Goal: Transaction & Acquisition: Purchase product/service

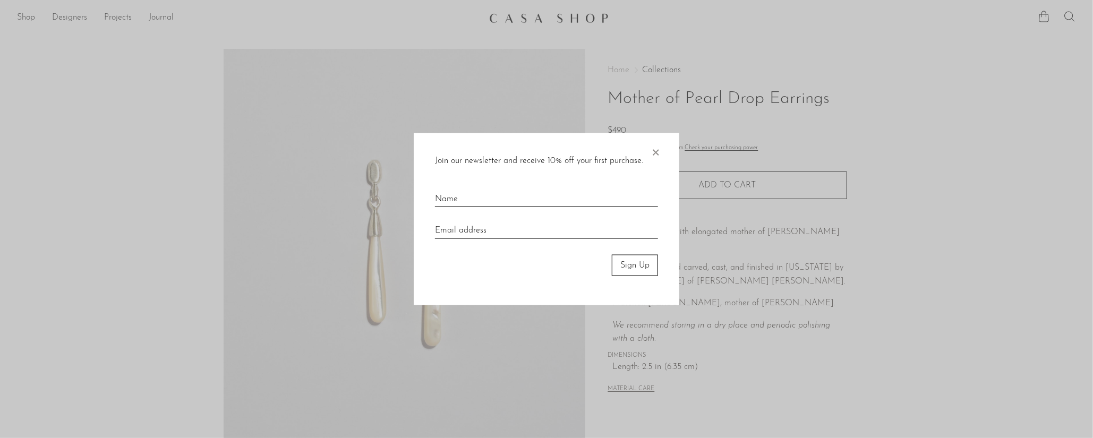
click at [776, 136] on div at bounding box center [546, 219] width 1093 height 438
click at [650, 152] on span "×" at bounding box center [655, 150] width 11 height 34
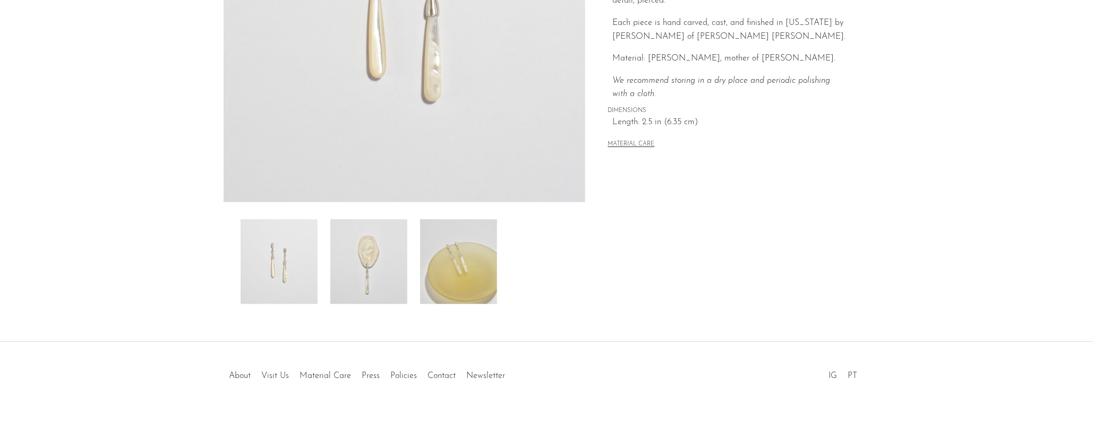
scroll to position [253, 0]
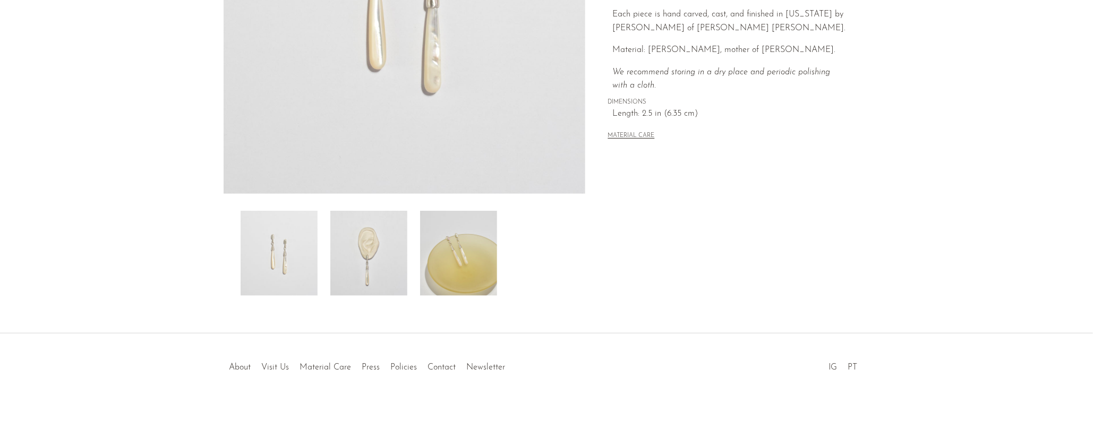
click at [383, 257] on img at bounding box center [368, 253] width 77 height 85
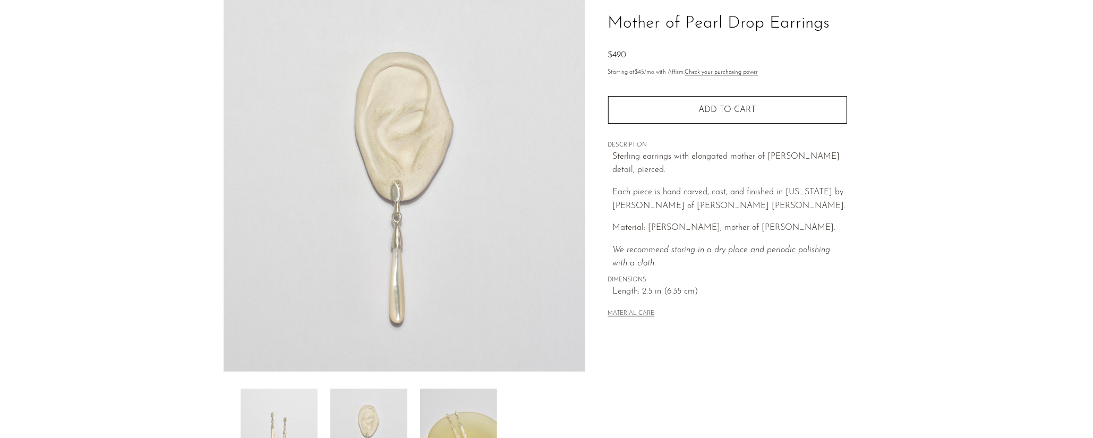
scroll to position [0, 0]
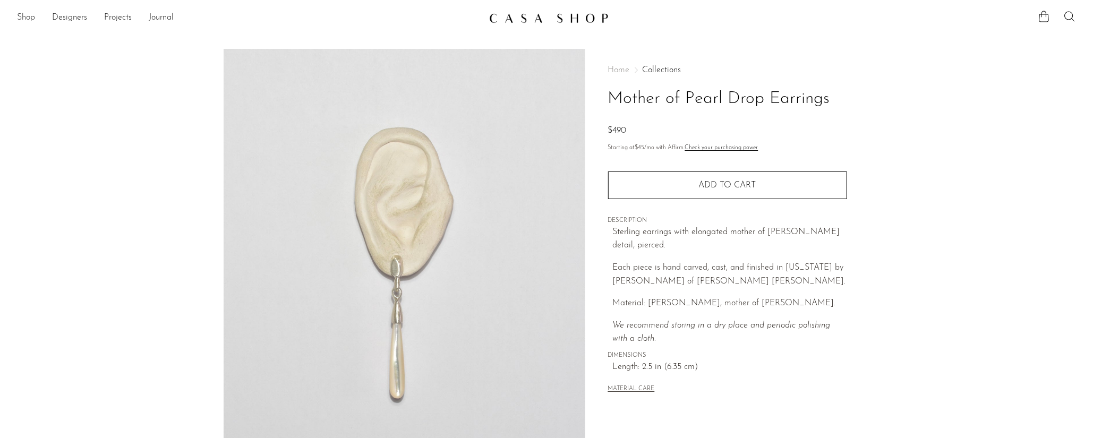
click at [26, 19] on link "Shop" at bounding box center [26, 18] width 18 height 14
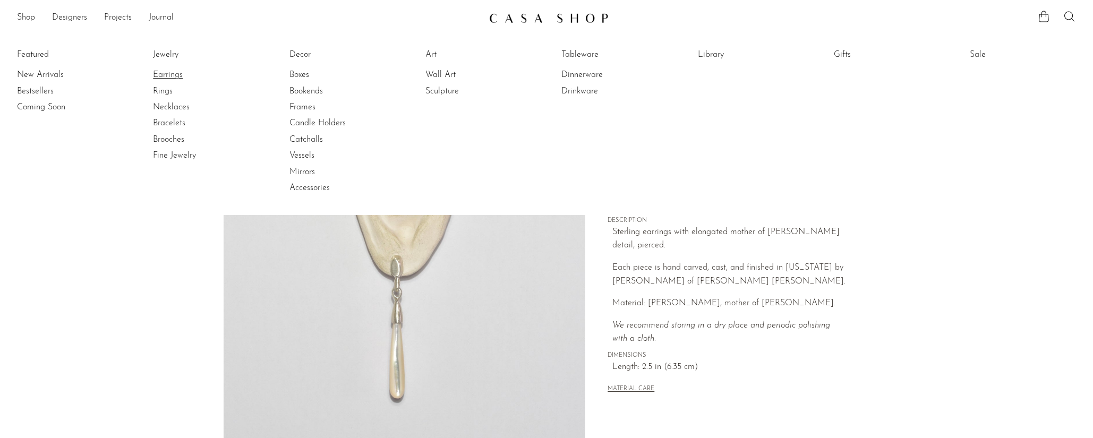
click at [174, 77] on link "Earrings" at bounding box center [193, 75] width 80 height 12
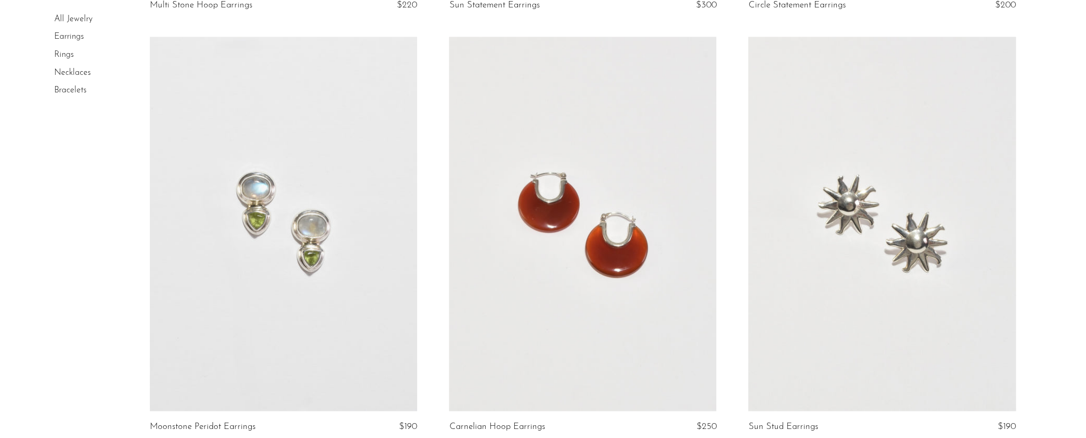
scroll to position [974, 0]
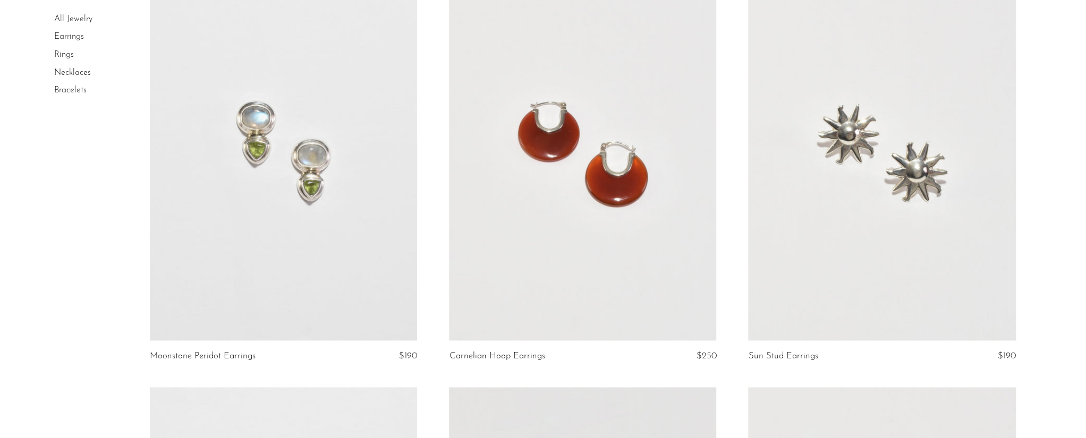
click at [332, 217] on link at bounding box center [283, 153] width 267 height 374
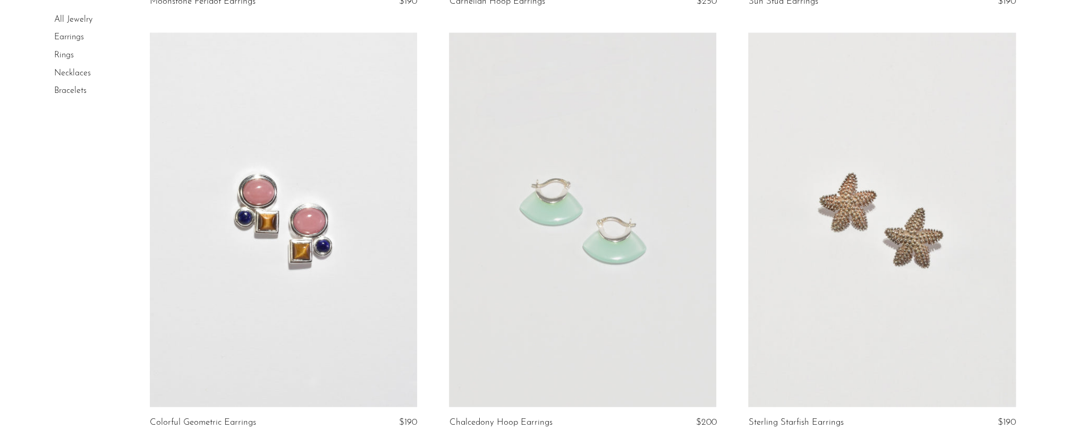
scroll to position [1594, 0]
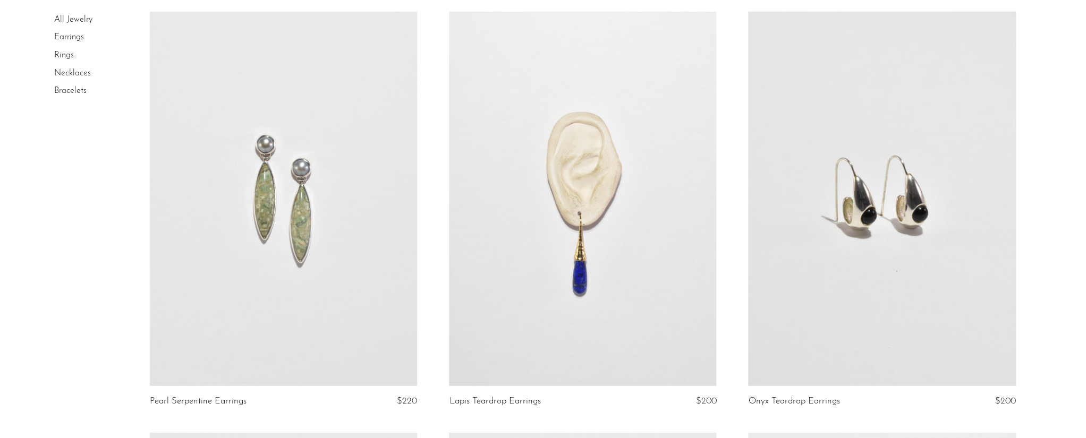
scroll to position [1948, 0]
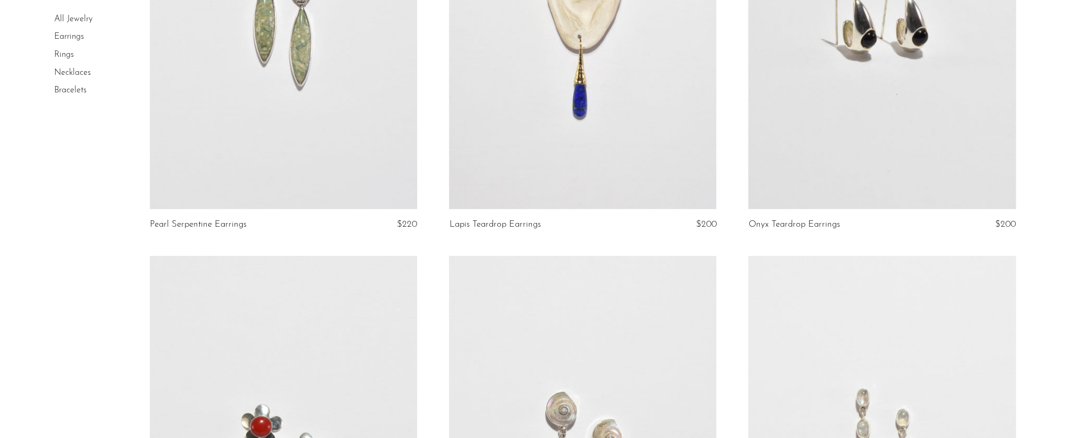
click at [268, 77] on link at bounding box center [283, 22] width 267 height 374
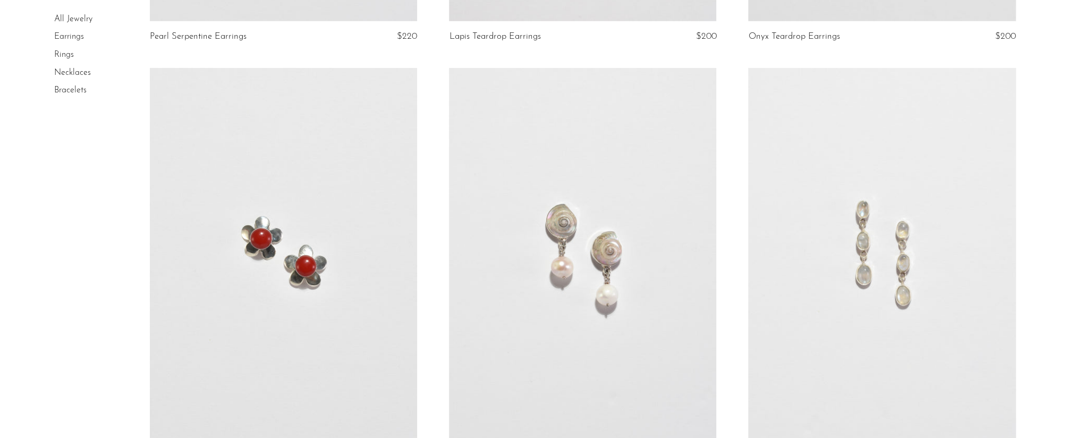
scroll to position [2213, 0]
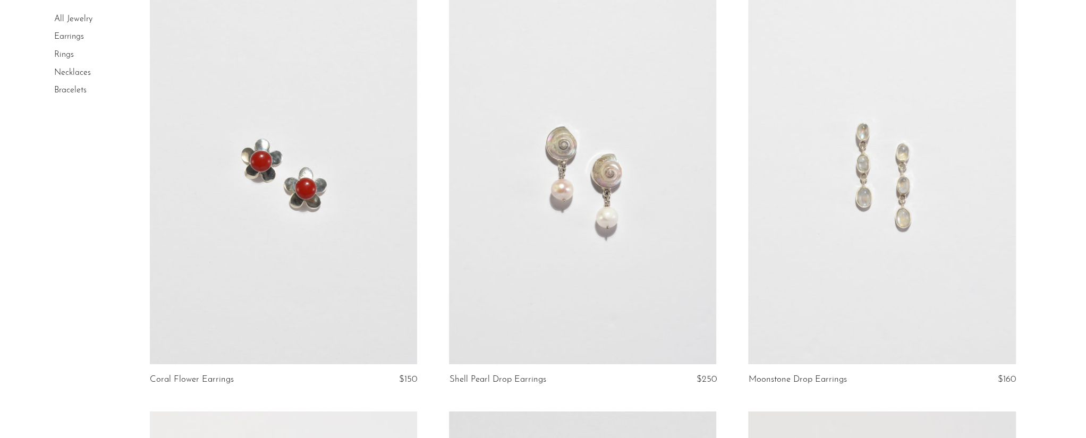
click at [580, 190] on link at bounding box center [582, 177] width 267 height 374
click at [838, 206] on link at bounding box center [881, 177] width 267 height 374
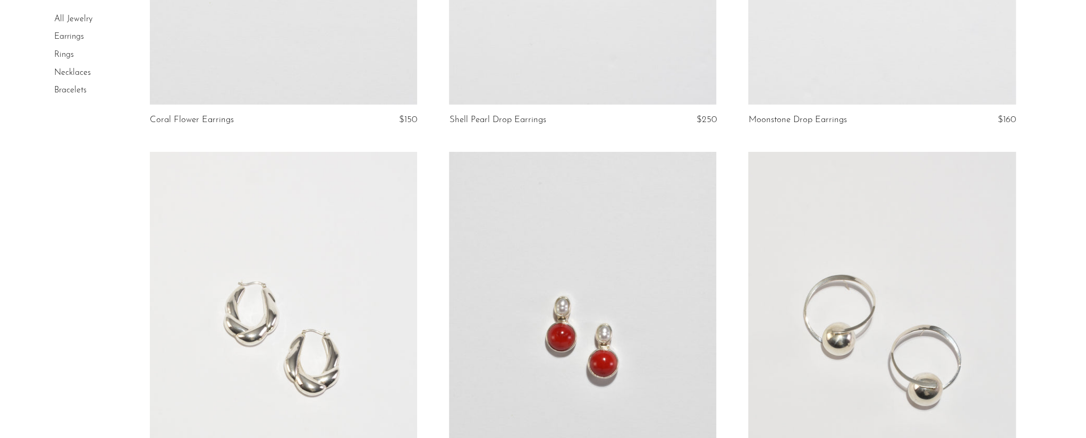
scroll to position [2568, 0]
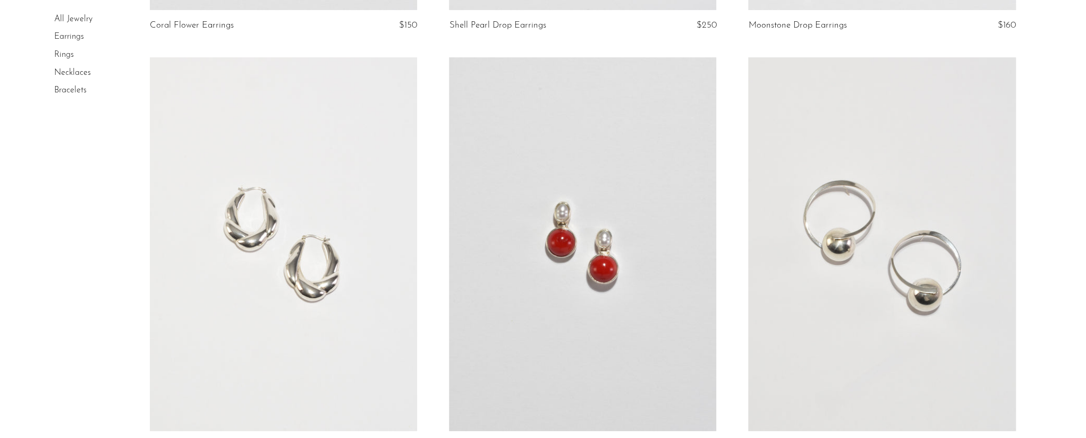
click at [599, 214] on link at bounding box center [582, 244] width 267 height 374
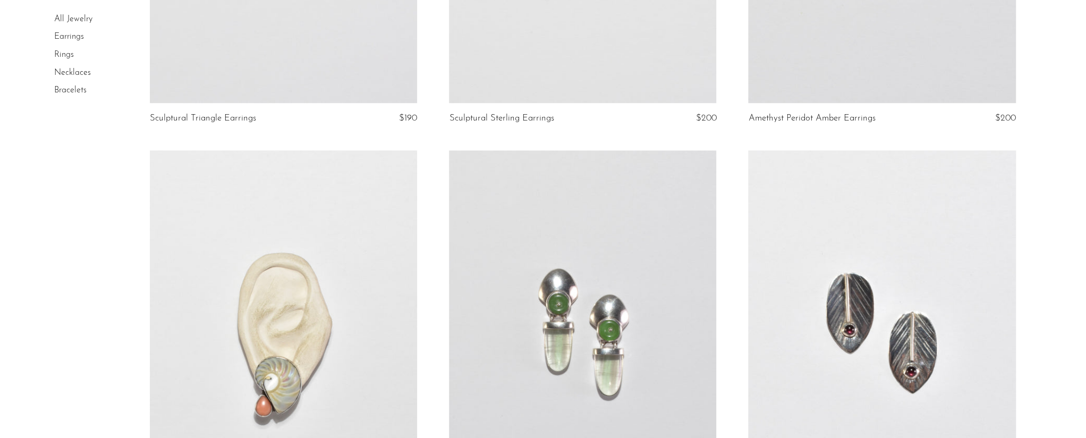
scroll to position [3364, 0]
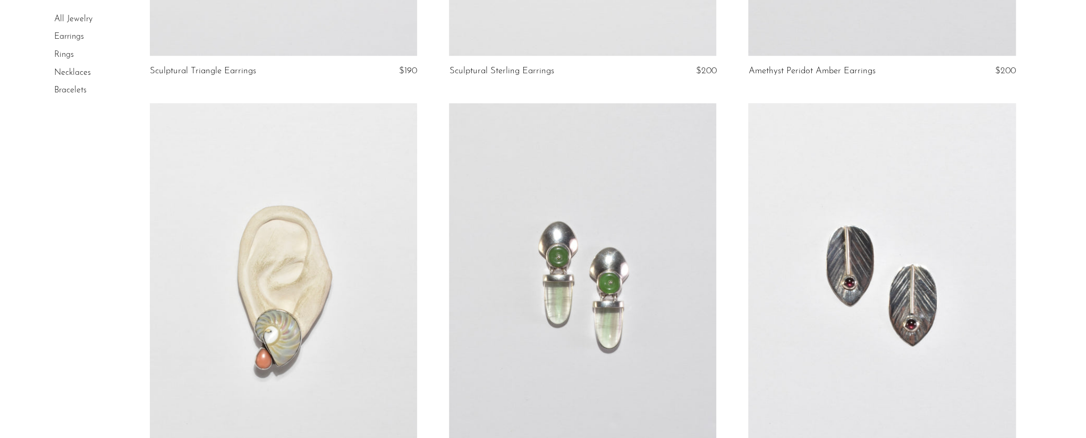
click at [589, 211] on link at bounding box center [582, 290] width 267 height 374
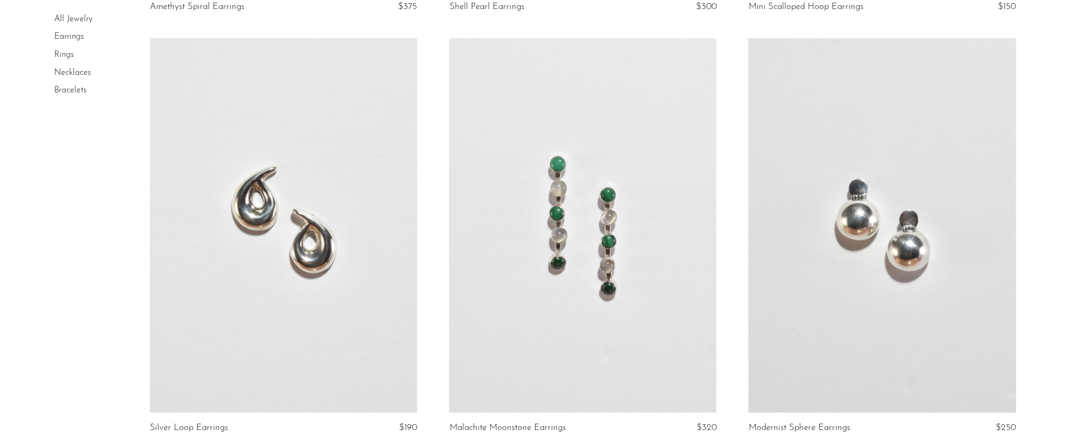
scroll to position [4960, 0]
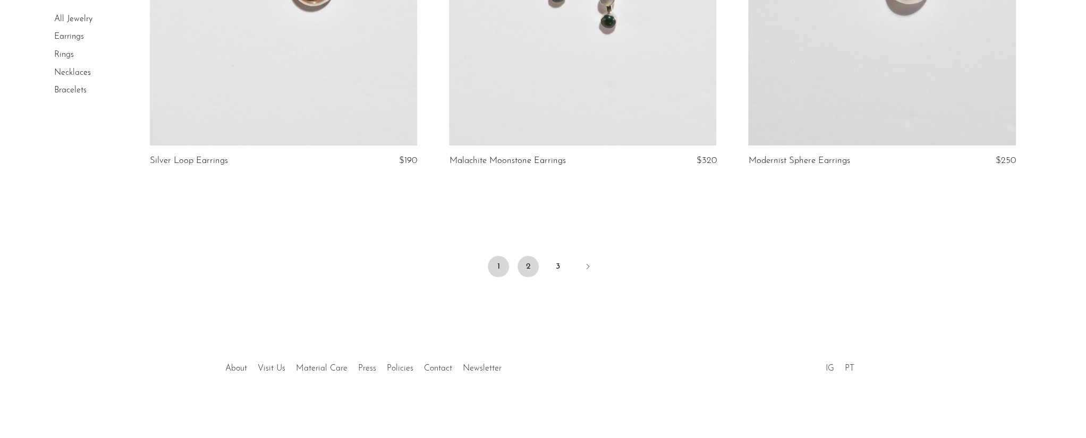
click at [524, 268] on link "2" at bounding box center [527, 266] width 21 height 21
